Goal: Task Accomplishment & Management: Use online tool/utility

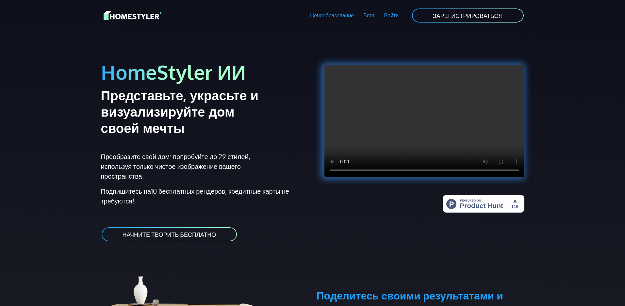
click at [207, 233] on font "НАЧНИТЕ ТВОРИТЬ БЕСПЛАТНО" at bounding box center [170, 234] width 94 height 7
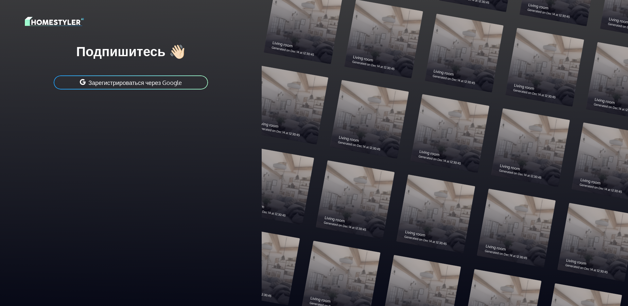
click at [175, 80] on font "Зарегистрироваться через Google" at bounding box center [134, 82] width 93 height 7
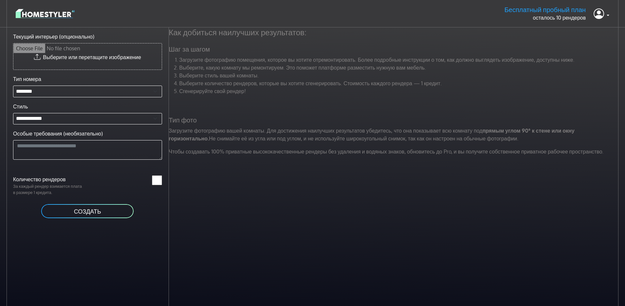
click at [92, 212] on font "СОЗДАТЬ" at bounding box center [87, 211] width 27 height 7
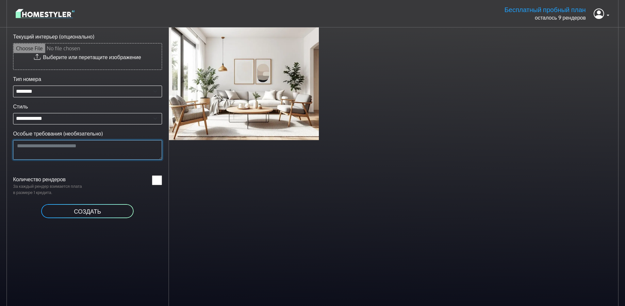
click at [74, 145] on textarea "Особые требования (необязательно)" at bounding box center [87, 150] width 149 height 20
